Goal: Navigation & Orientation: Find specific page/section

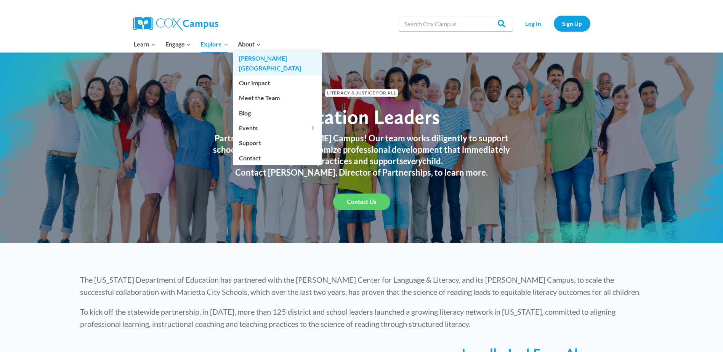
click at [242, 57] on link "[PERSON_NAME][GEOGRAPHIC_DATA]" at bounding box center [277, 63] width 89 height 24
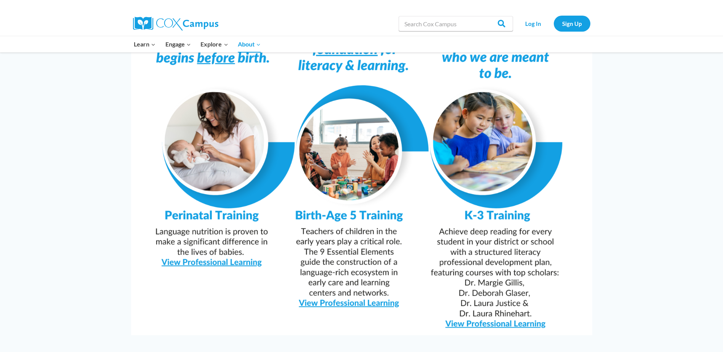
scroll to position [686, 0]
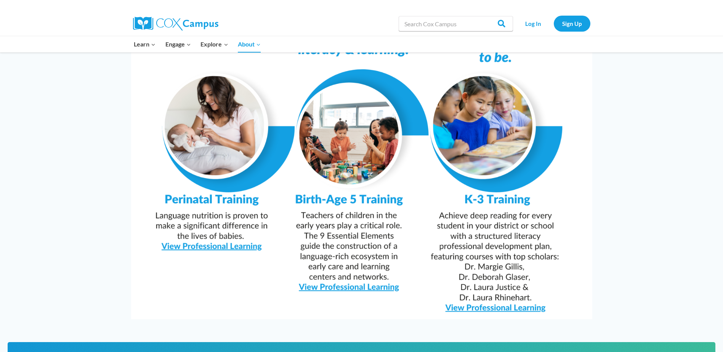
click at [353, 267] on img at bounding box center [361, 157] width 461 height 326
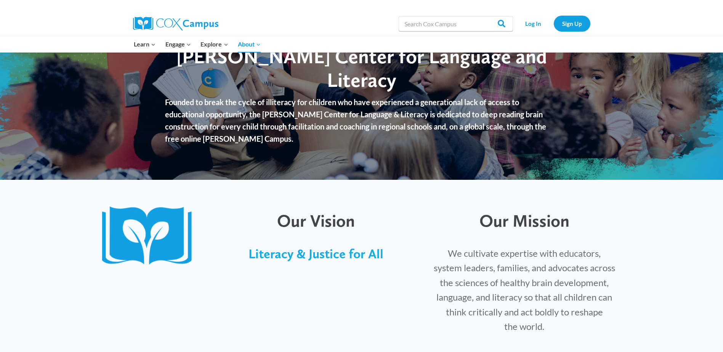
scroll to position [38, 0]
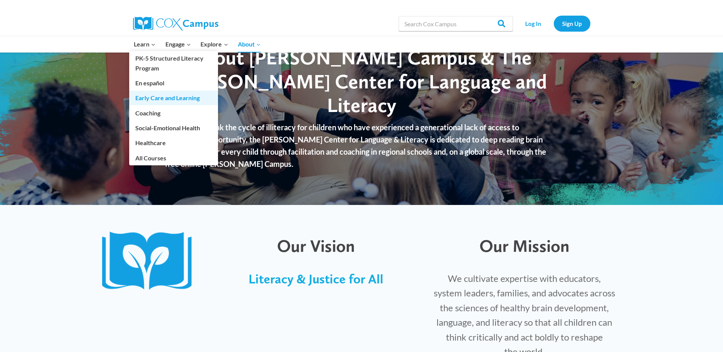
click at [151, 100] on link "Early Care and Learning" at bounding box center [173, 98] width 89 height 14
